Goal: Task Accomplishment & Management: Use online tool/utility

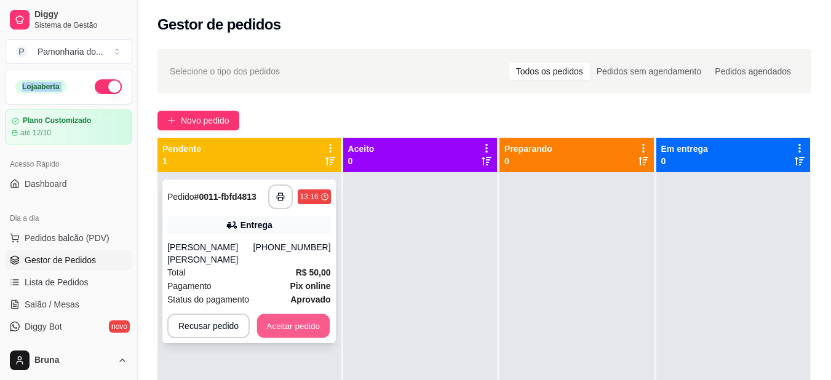
click at [296, 314] on button "Aceitar pedido" at bounding box center [293, 326] width 73 height 24
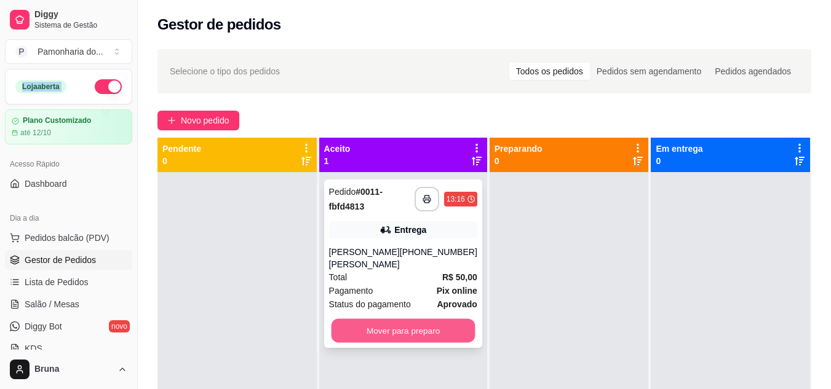
click at [388, 320] on button "Mover para preparo" at bounding box center [403, 331] width 144 height 24
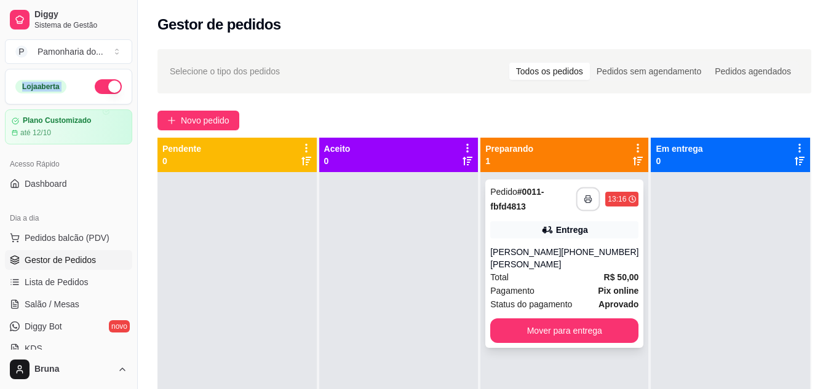
click at [578, 204] on button "button" at bounding box center [588, 200] width 24 height 24
click at [566, 16] on div "Gestor de pedidos" at bounding box center [484, 25] width 654 height 20
click at [406, 293] on div at bounding box center [398, 366] width 159 height 389
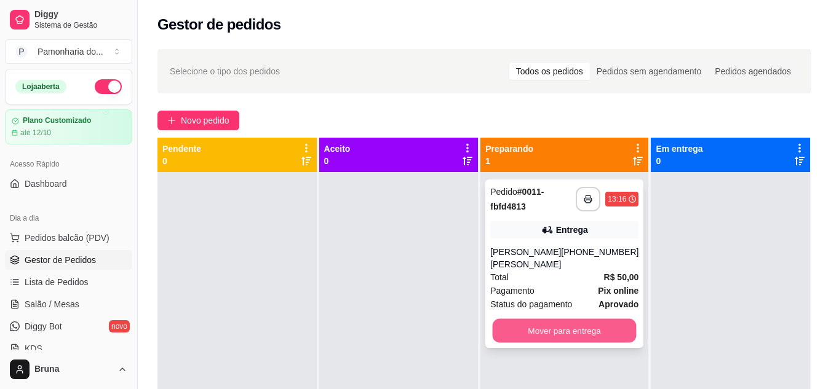
click at [551, 319] on button "Mover para entrega" at bounding box center [565, 331] width 144 height 24
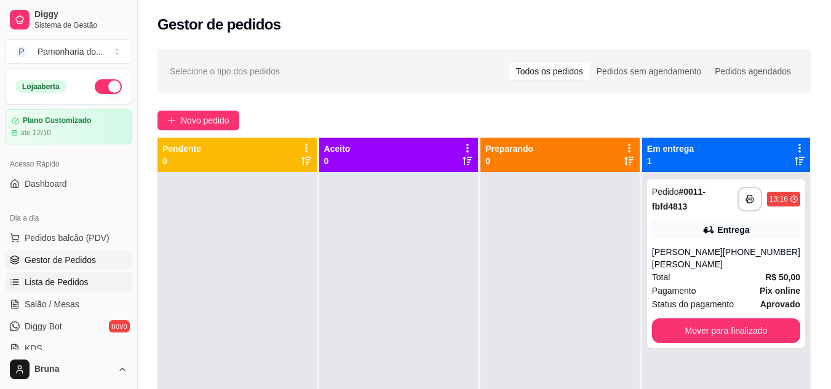
click at [36, 285] on span "Lista de Pedidos" at bounding box center [57, 282] width 64 height 12
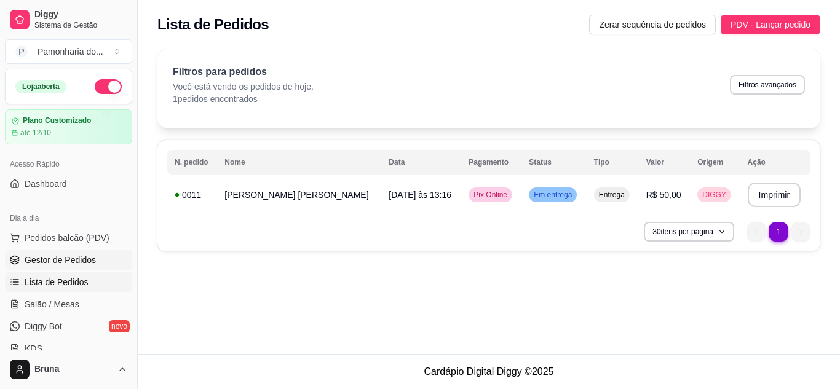
click at [76, 266] on link "Gestor de Pedidos" at bounding box center [68, 260] width 127 height 20
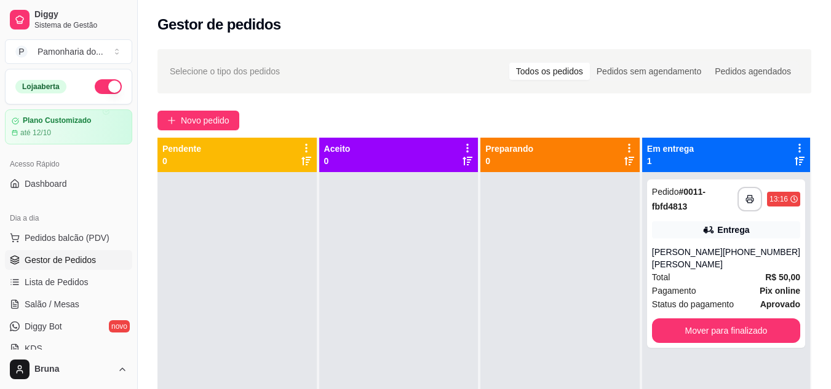
click at [557, 306] on div at bounding box center [559, 366] width 159 height 389
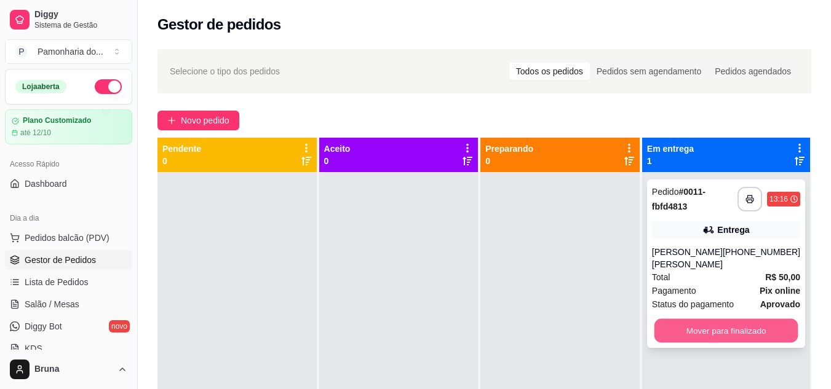
click at [729, 319] on button "Mover para finalizado" at bounding box center [726, 331] width 144 height 24
